Goal: Communication & Community: Ask a question

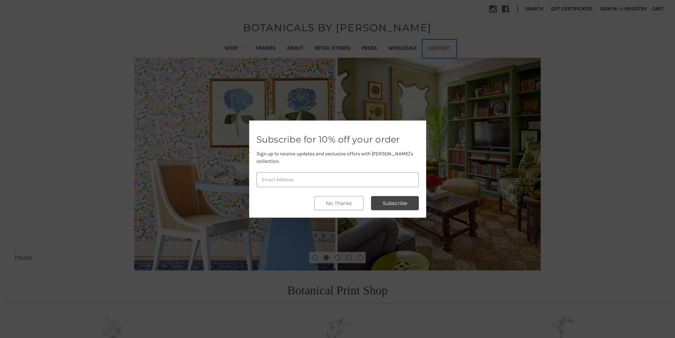
click at [423, 40] on link "Contact" at bounding box center [439, 48] width 33 height 17
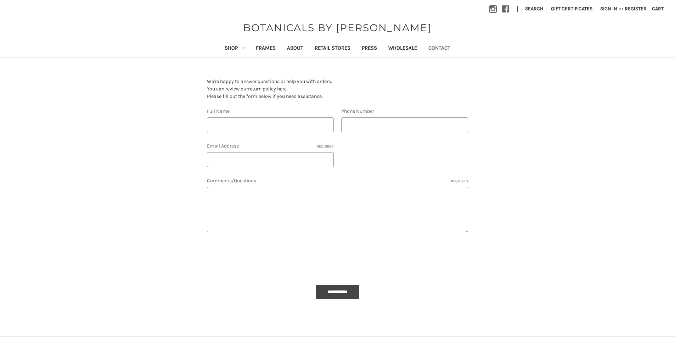
click at [270, 168] on div "Full Name Phone Number Email Address Required" at bounding box center [337, 141] width 269 height 69
click at [250, 161] on input "Email Address Required" at bounding box center [270, 159] width 127 height 15
type input "Gloria@Professionalbusinesspages.com"
type input "Gloria Spataro"
type input "8149805065"
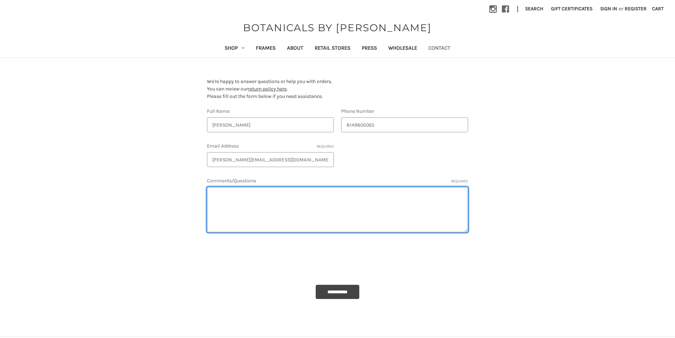
click at [225, 219] on textarea "Comments/Questions Required" at bounding box center [337, 209] width 261 height 45
paste textarea "Wikipedia is considered to be the World’s most significant tool for reference m…"
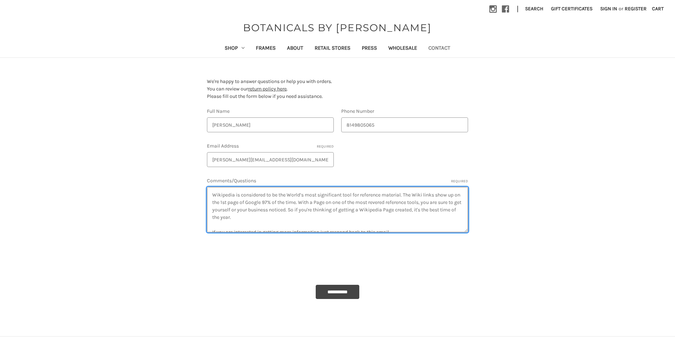
scroll to position [63, 0]
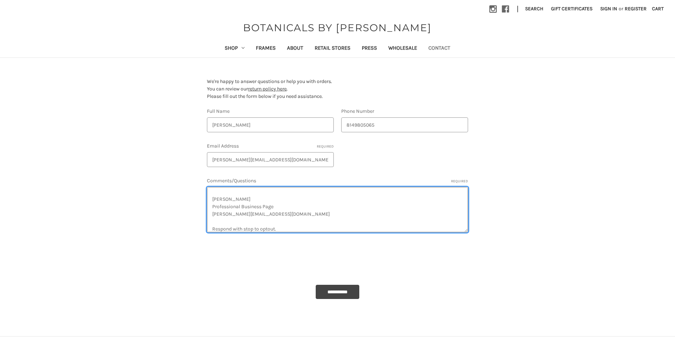
type textarea "Wikipedia is considered to be the World’s most significant tool for reference m…"
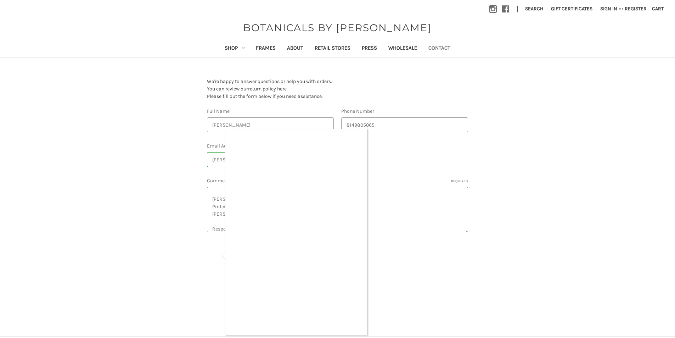
click at [346, 334] on div at bounding box center [296, 231] width 142 height 205
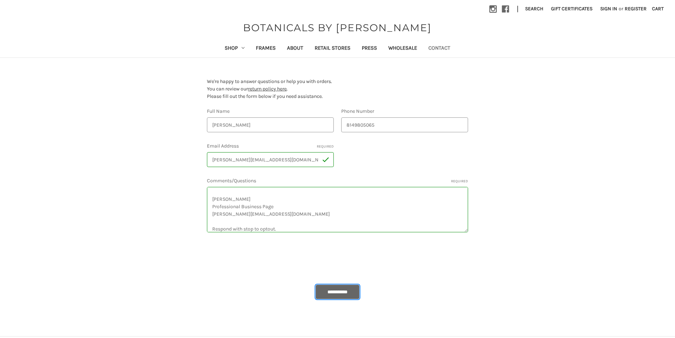
click at [332, 295] on input "**********" at bounding box center [338, 291] width 44 height 14
